Goal: Browse casually

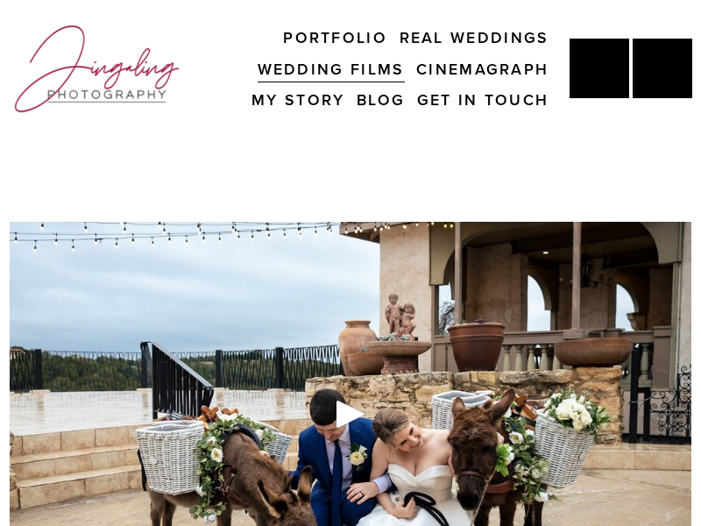
scroll to position [3544, 0]
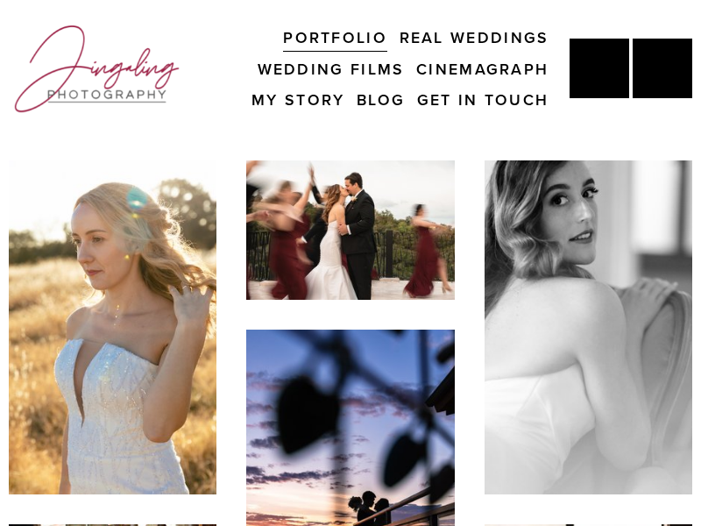
scroll to position [5678, 0]
